Goal: Transaction & Acquisition: Purchase product/service

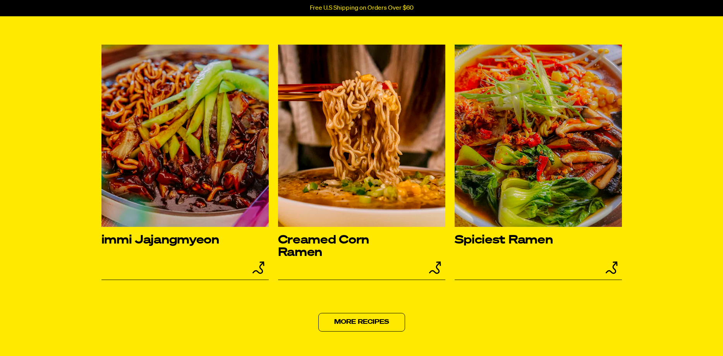
scroll to position [3161, 0]
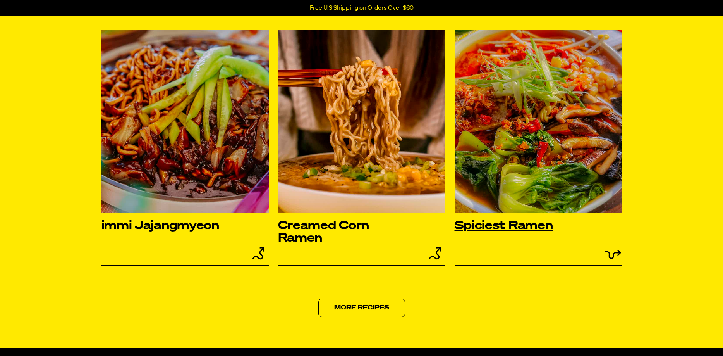
click at [581, 182] on img at bounding box center [538, 121] width 167 height 182
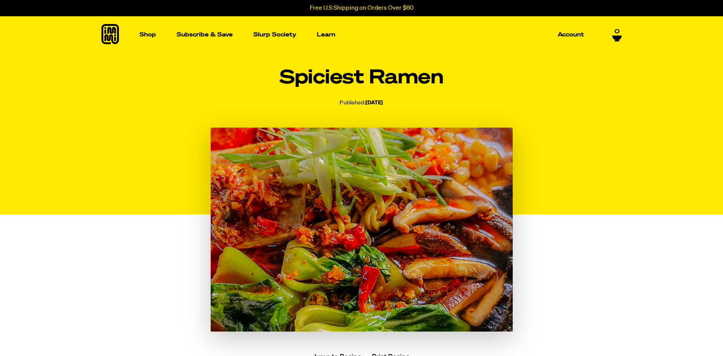
click at [136, 33] on div "Shop Packets Cups new Toppings new Merch Subscribe & Save Slurp Society Learn O…" at bounding box center [362, 34] width 558 height 37
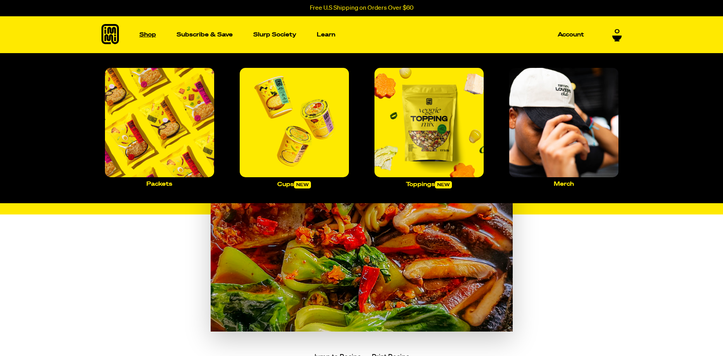
click at [141, 33] on p "Shop" at bounding box center [147, 35] width 17 height 6
click at [182, 152] on img "Main navigation" at bounding box center [159, 122] width 109 height 109
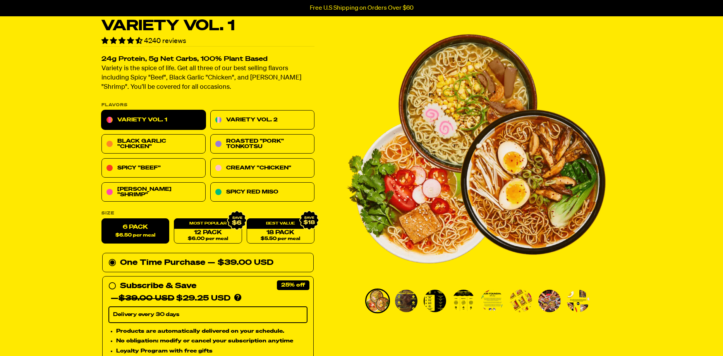
scroll to position [40, 0]
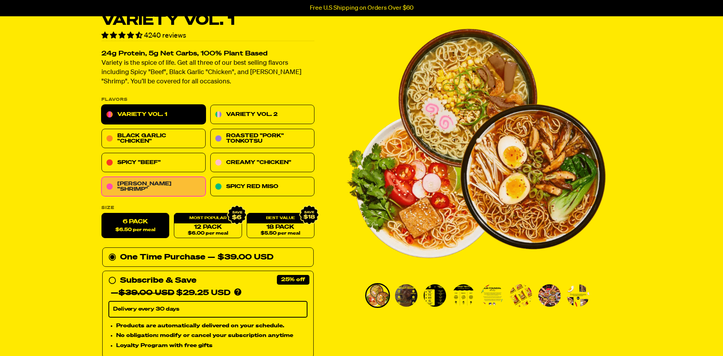
click at [170, 190] on link "[PERSON_NAME] "Shrimp"" at bounding box center [154, 186] width 104 height 19
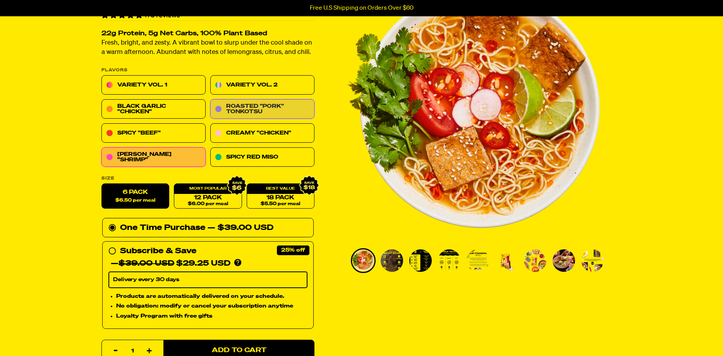
scroll to position [79, 0]
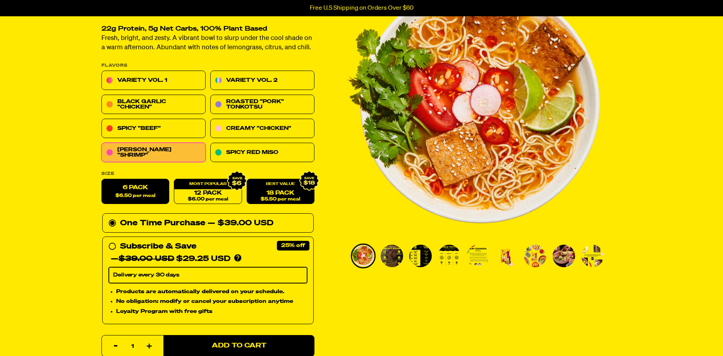
click at [293, 197] on span "$5.50 per meal" at bounding box center [281, 199] width 40 height 5
radio input "false"
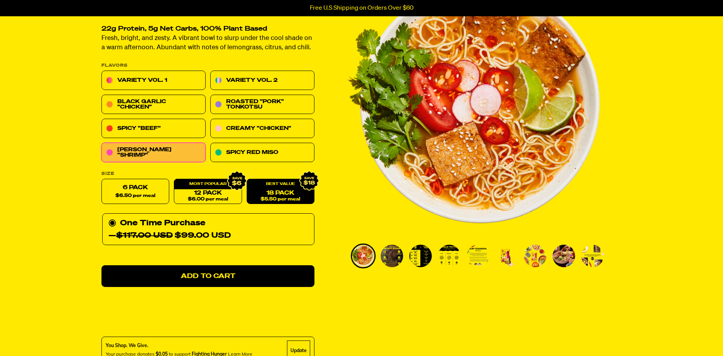
click at [391, 260] on img "Go to slide 2" at bounding box center [392, 255] width 22 height 22
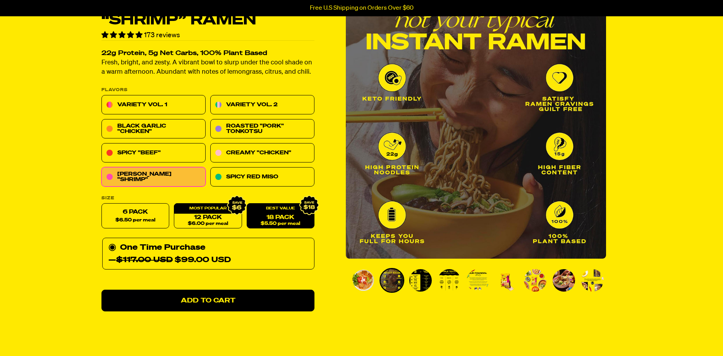
scroll to position [40, 0]
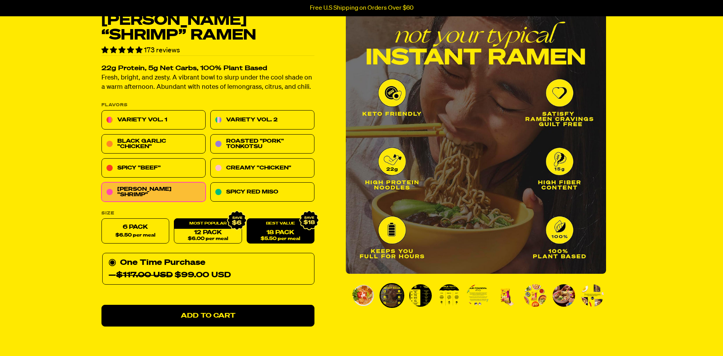
click at [416, 290] on img "Go to slide 3" at bounding box center [421, 295] width 22 height 22
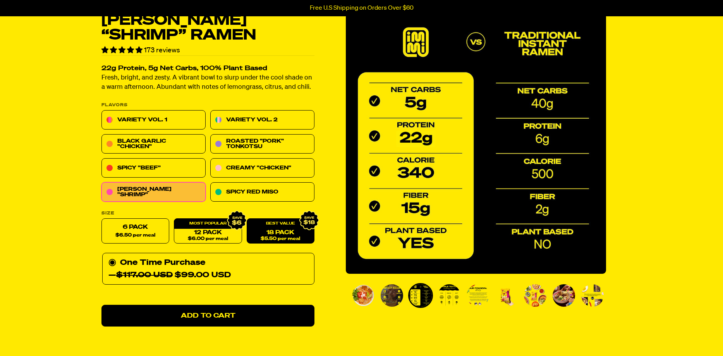
click at [463, 287] on ul "PDP main carousel thumbnails" at bounding box center [480, 295] width 258 height 25
click at [476, 291] on img "Go to slide 5" at bounding box center [478, 295] width 22 height 22
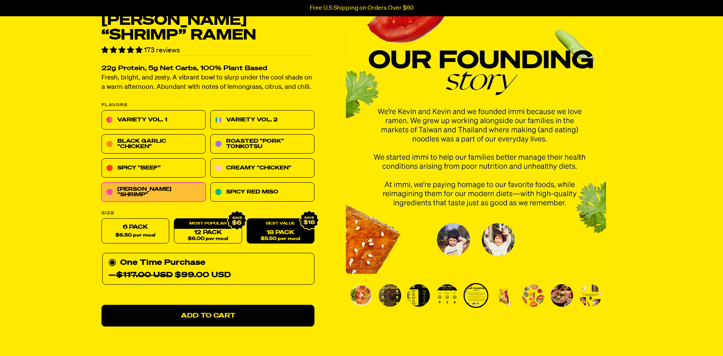
click at [534, 293] on img "Go to slide 7" at bounding box center [533, 295] width 22 height 22
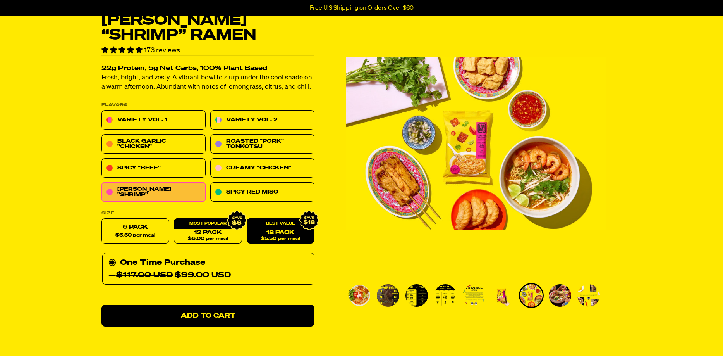
scroll to position [0, 0]
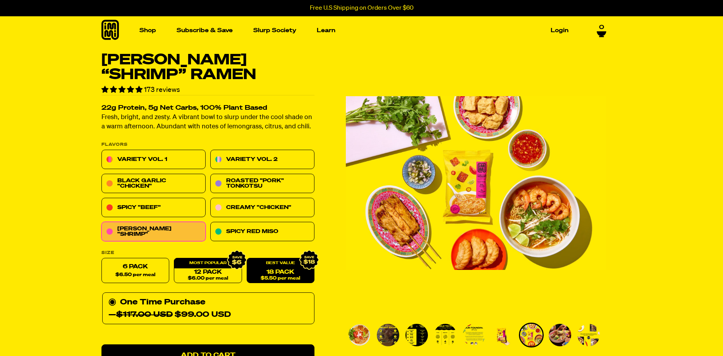
click at [565, 339] on img "Go to slide 8" at bounding box center [560, 335] width 22 height 22
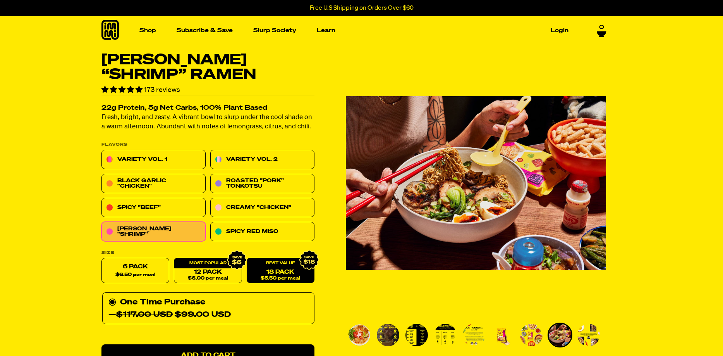
click at [534, 333] on img "Go to slide 7" at bounding box center [531, 335] width 22 height 22
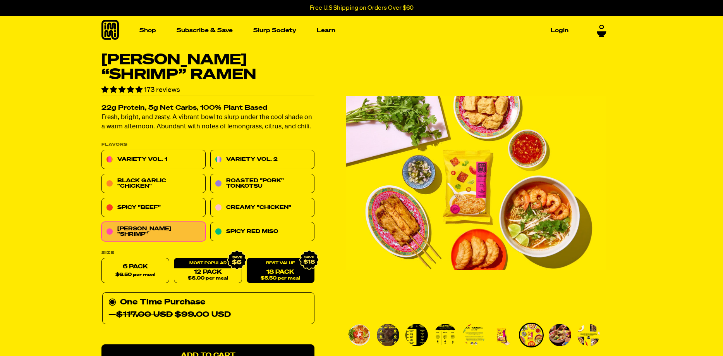
click at [588, 332] on img "Go to slide 9" at bounding box center [589, 335] width 22 height 22
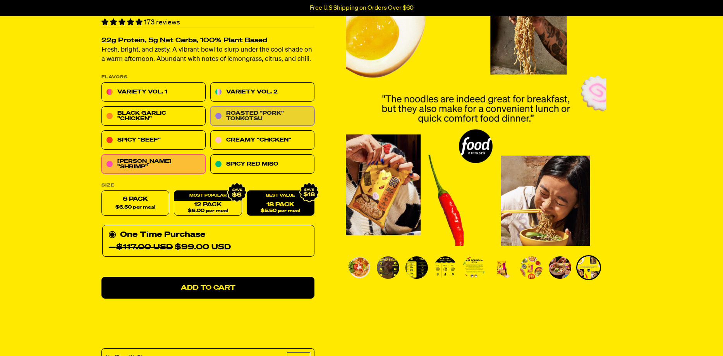
scroll to position [79, 0]
